Goal: Task Accomplishment & Management: Manage account settings

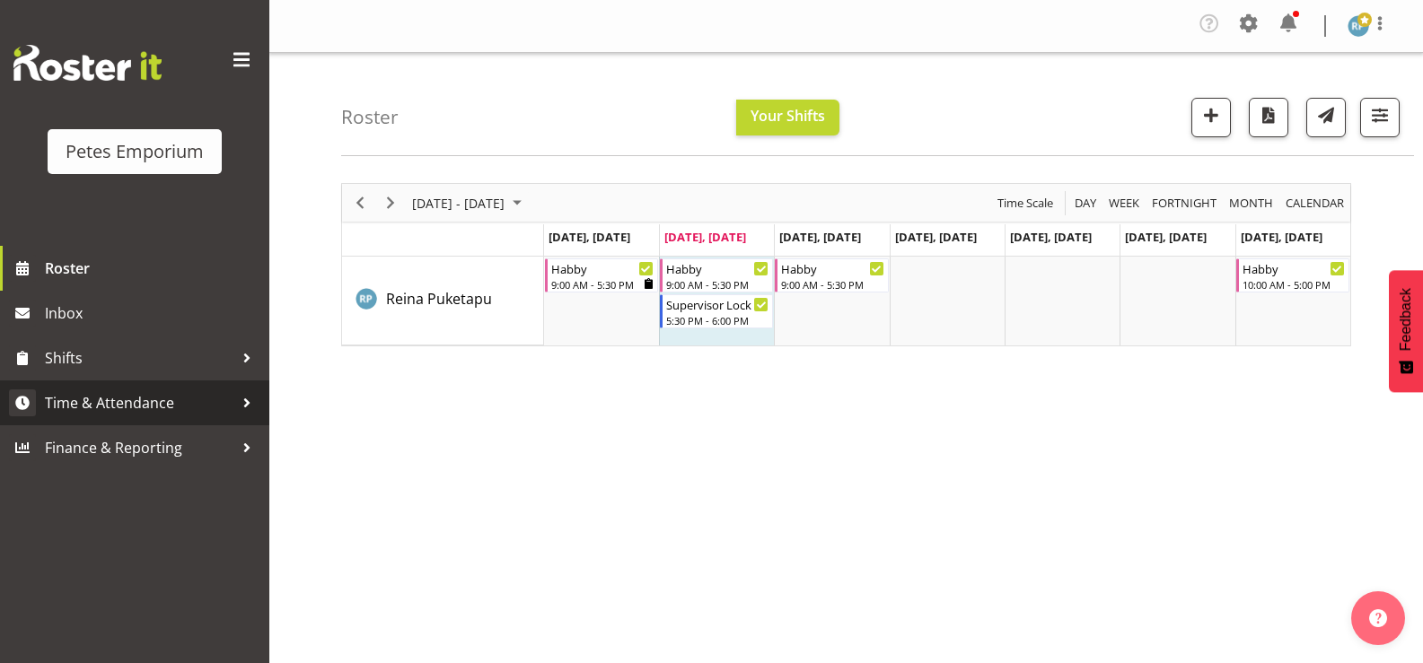
click at [180, 412] on span "Time & Attendance" at bounding box center [139, 403] width 189 height 27
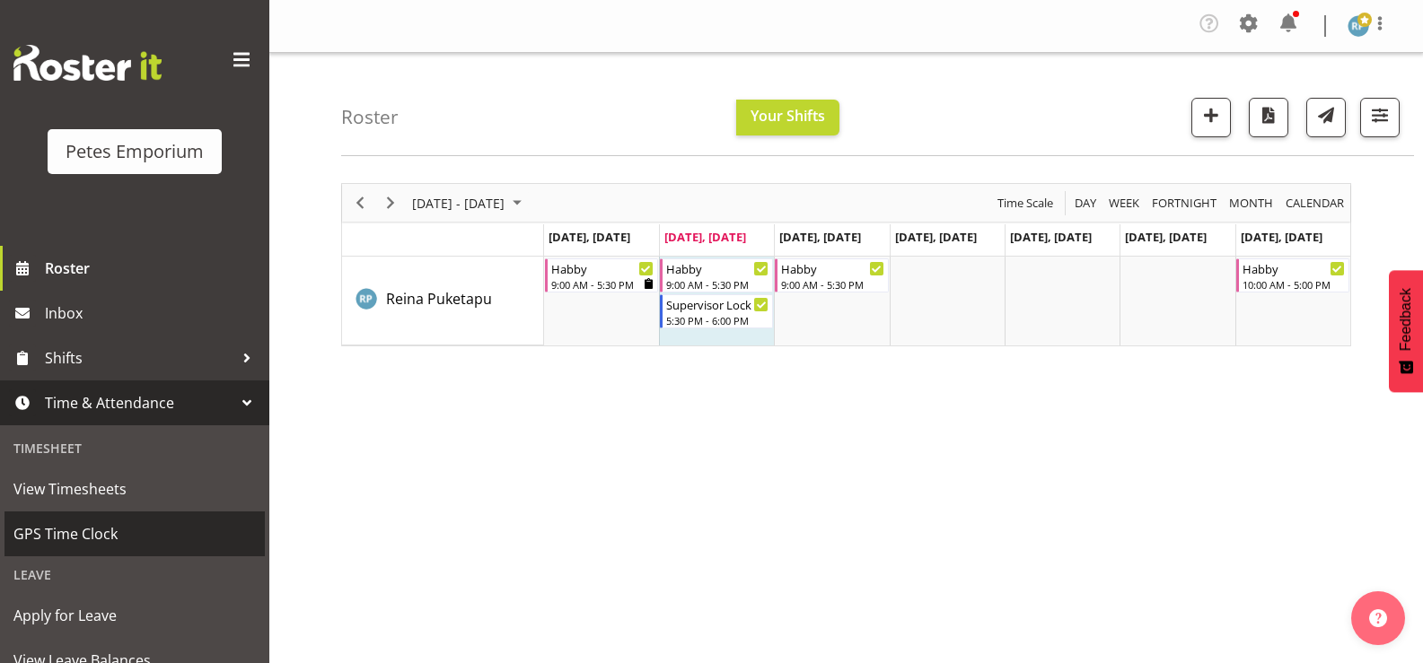
click at [134, 526] on span "GPS Time Clock" at bounding box center [134, 534] width 242 height 27
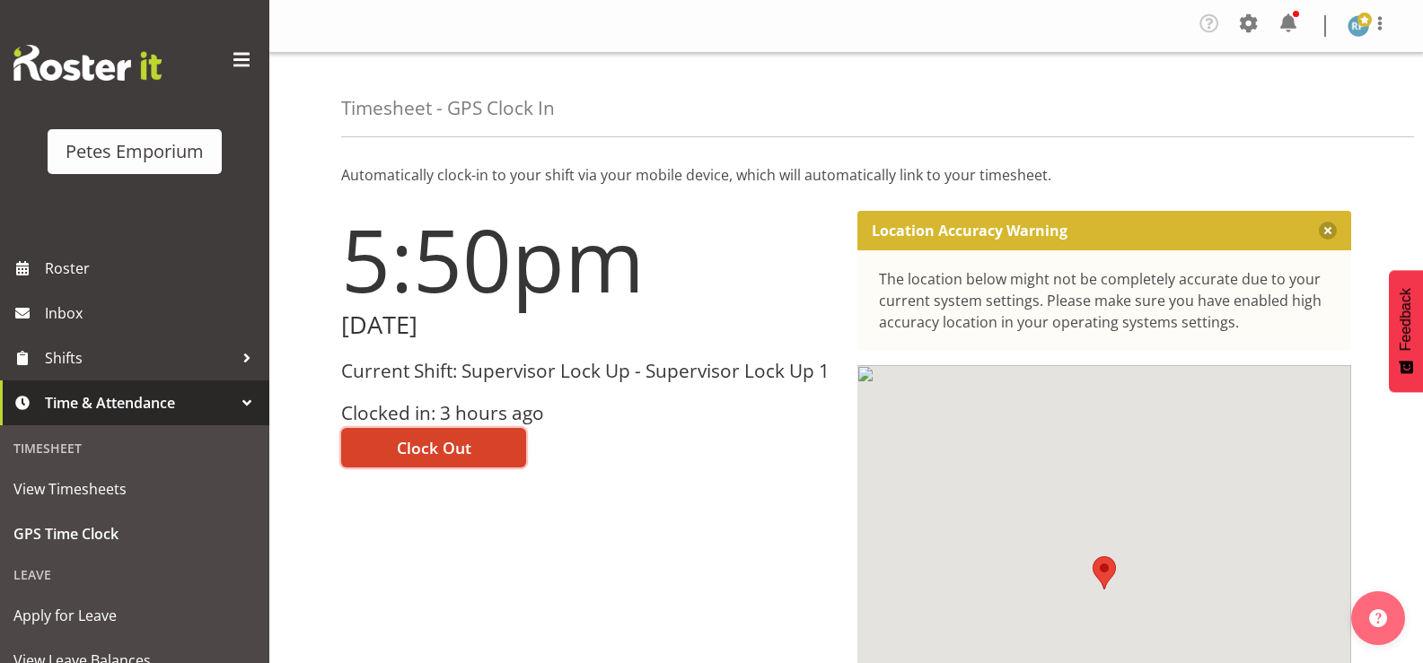
click at [448, 449] on span "Clock Out" at bounding box center [434, 447] width 75 height 23
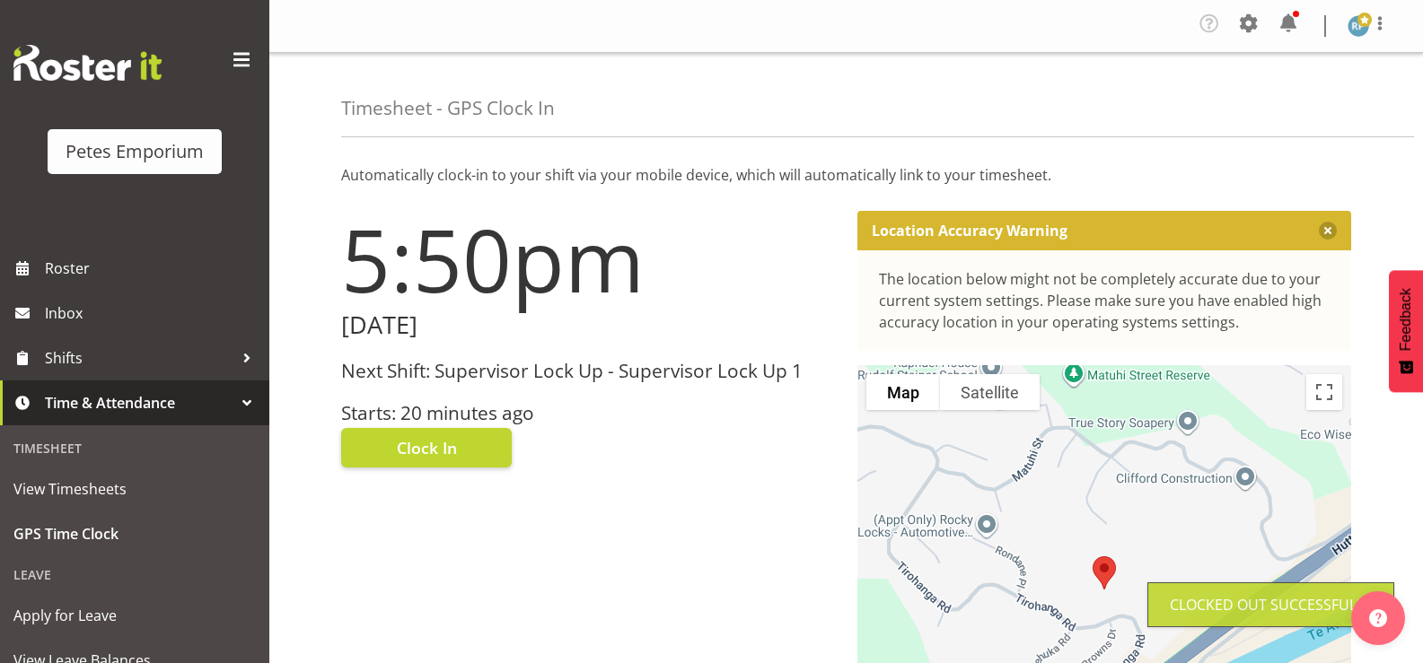
click at [1358, 31] on img at bounding box center [1358, 26] width 22 height 22
click at [1288, 98] on link "Log Out" at bounding box center [1304, 99] width 172 height 32
